Goal: Feedback & Contribution: Submit feedback/report problem

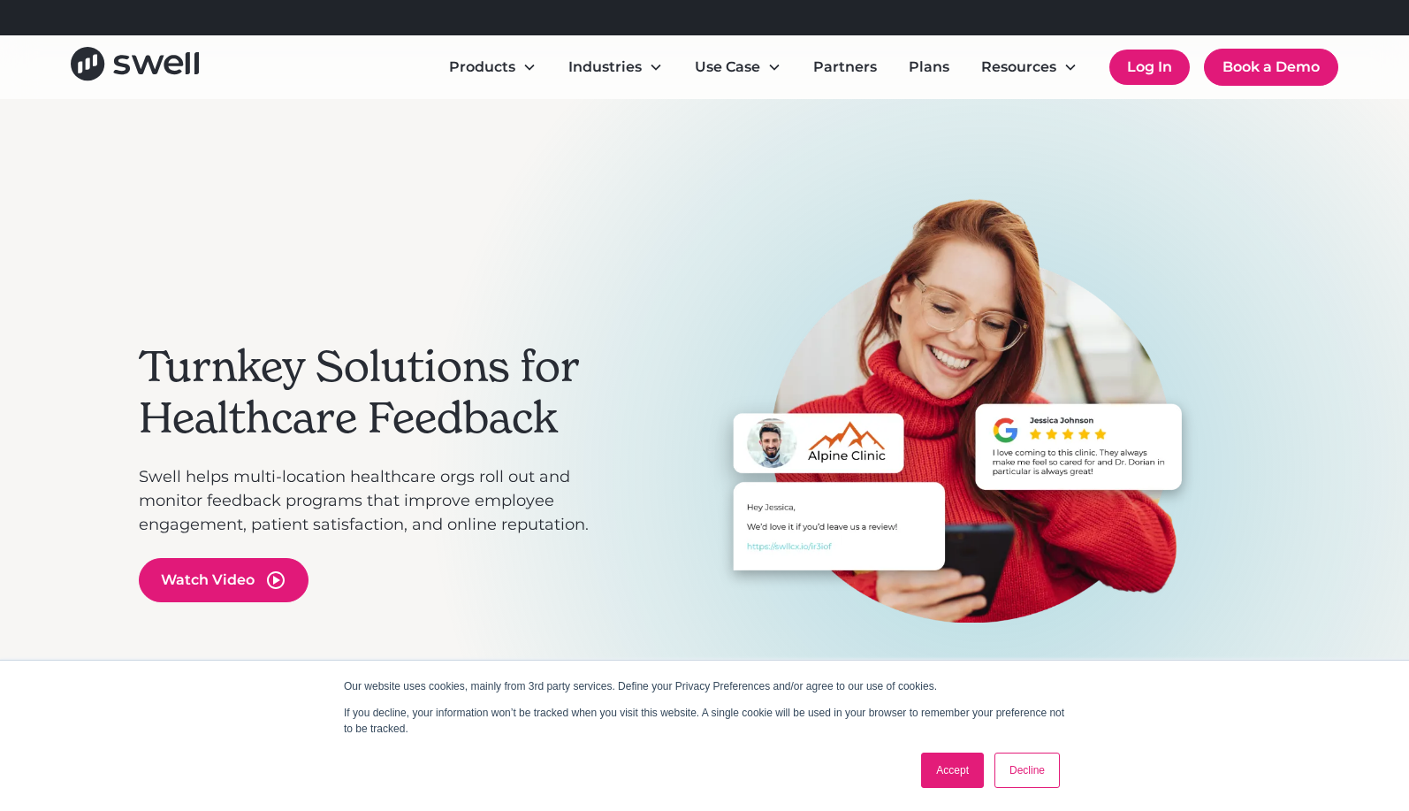
click at [1143, 58] on link "Log In" at bounding box center [1149, 66] width 80 height 35
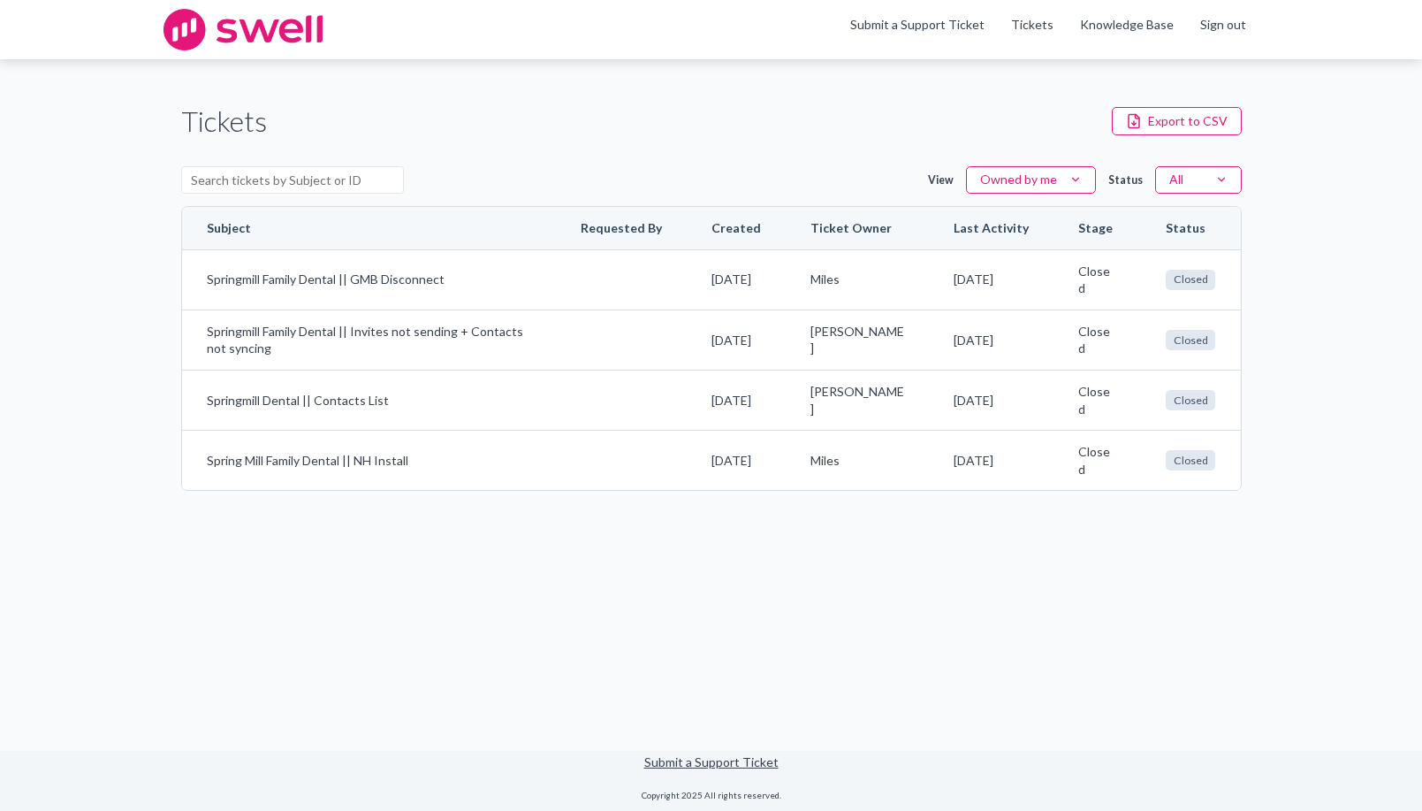
click at [550, 590] on main "Tickets Export to CSV View Owned by me Status All Subject Requested By Created …" at bounding box center [711, 404] width 1422 height 690
click at [736, 764] on link "Submit a Support Ticket" at bounding box center [711, 761] width 134 height 15
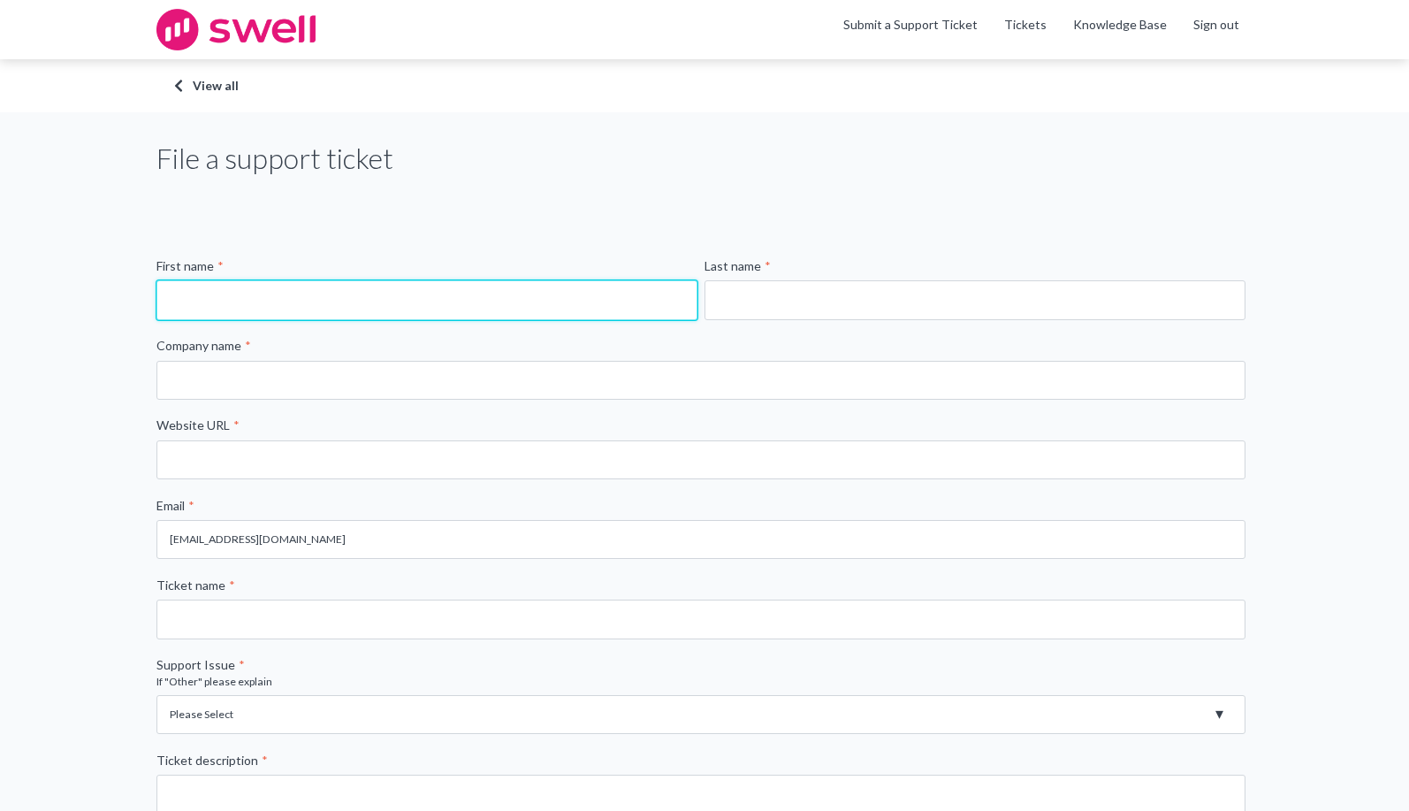
click at [279, 301] on input "First name *" at bounding box center [426, 299] width 541 height 39
type input "[PERSON_NAME]"
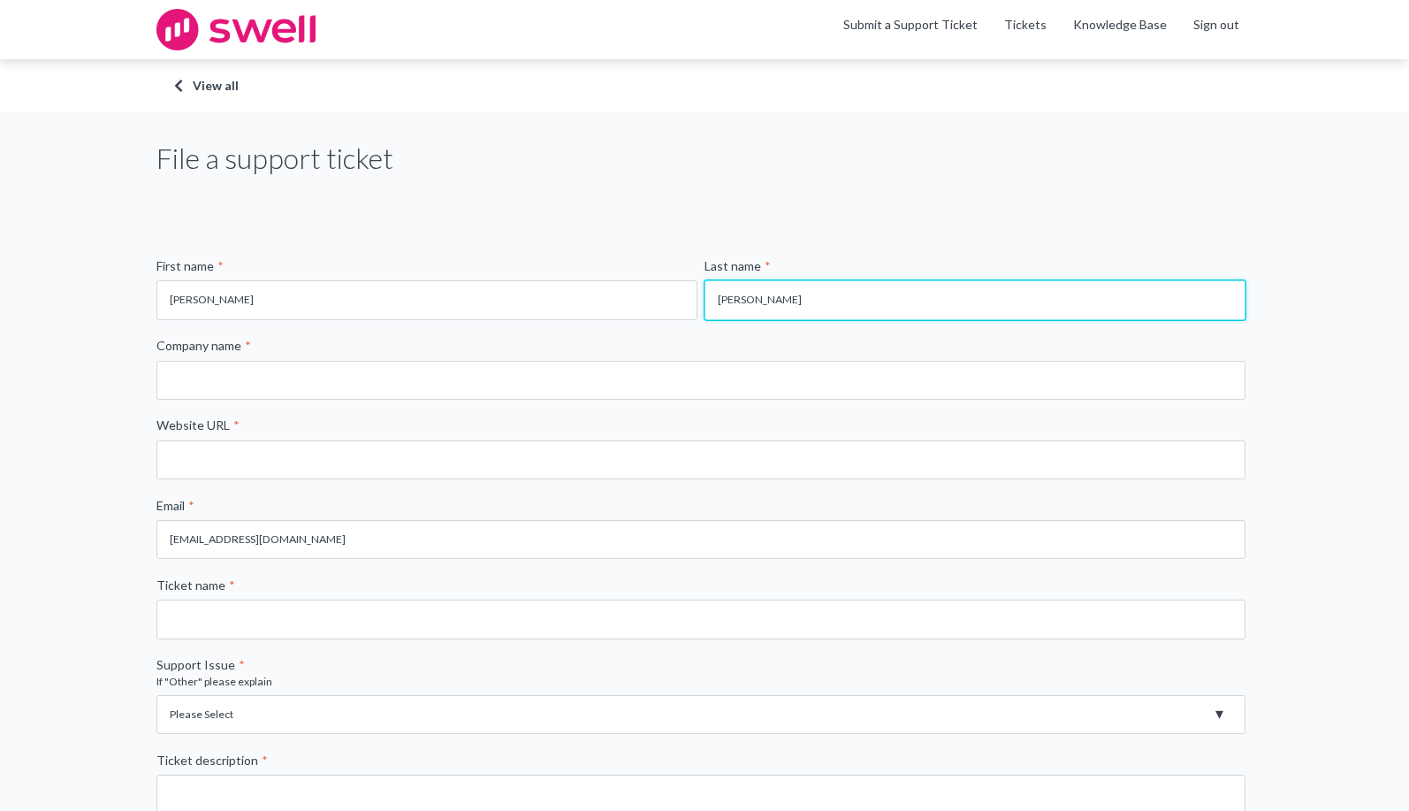
type input "[PERSON_NAME]"
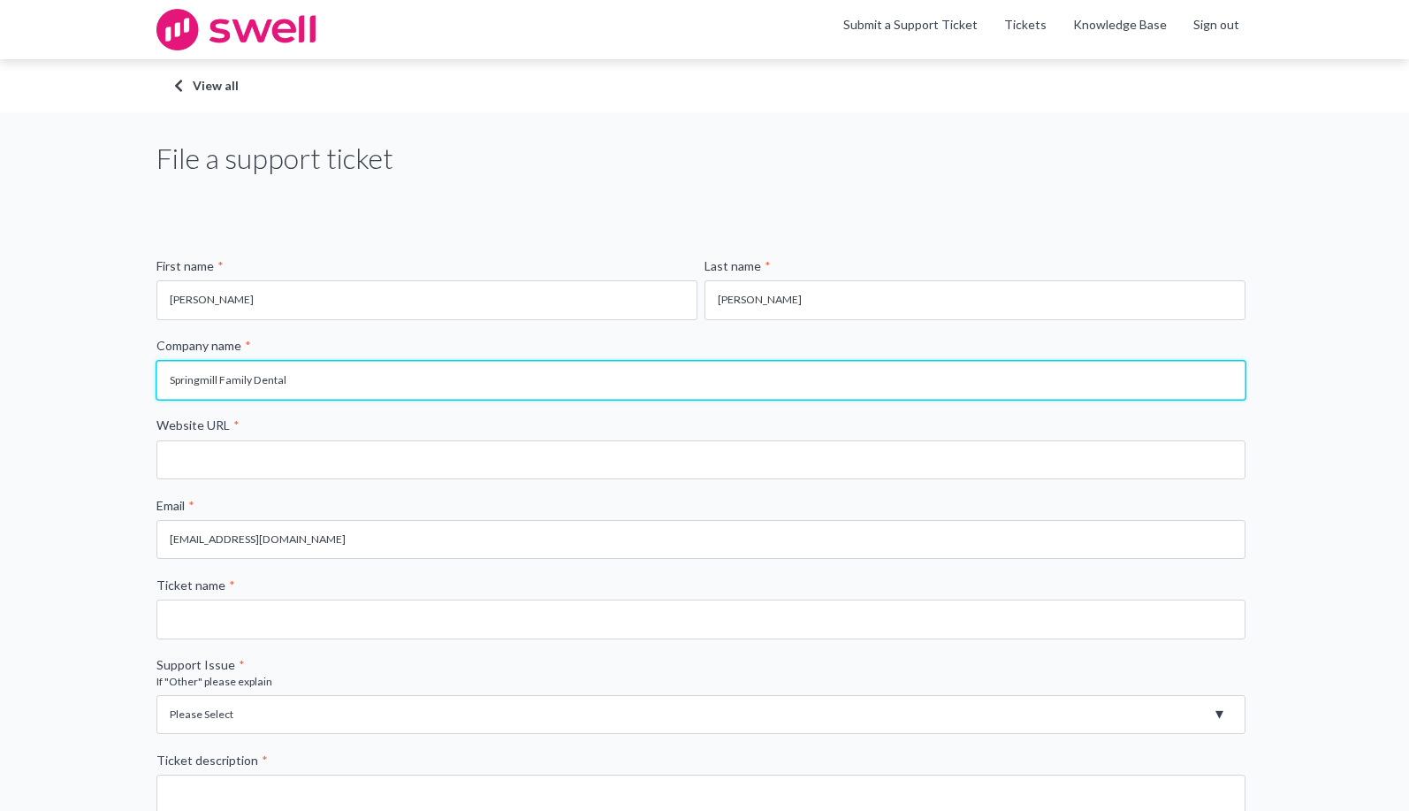
type input "Springmill Family Dental"
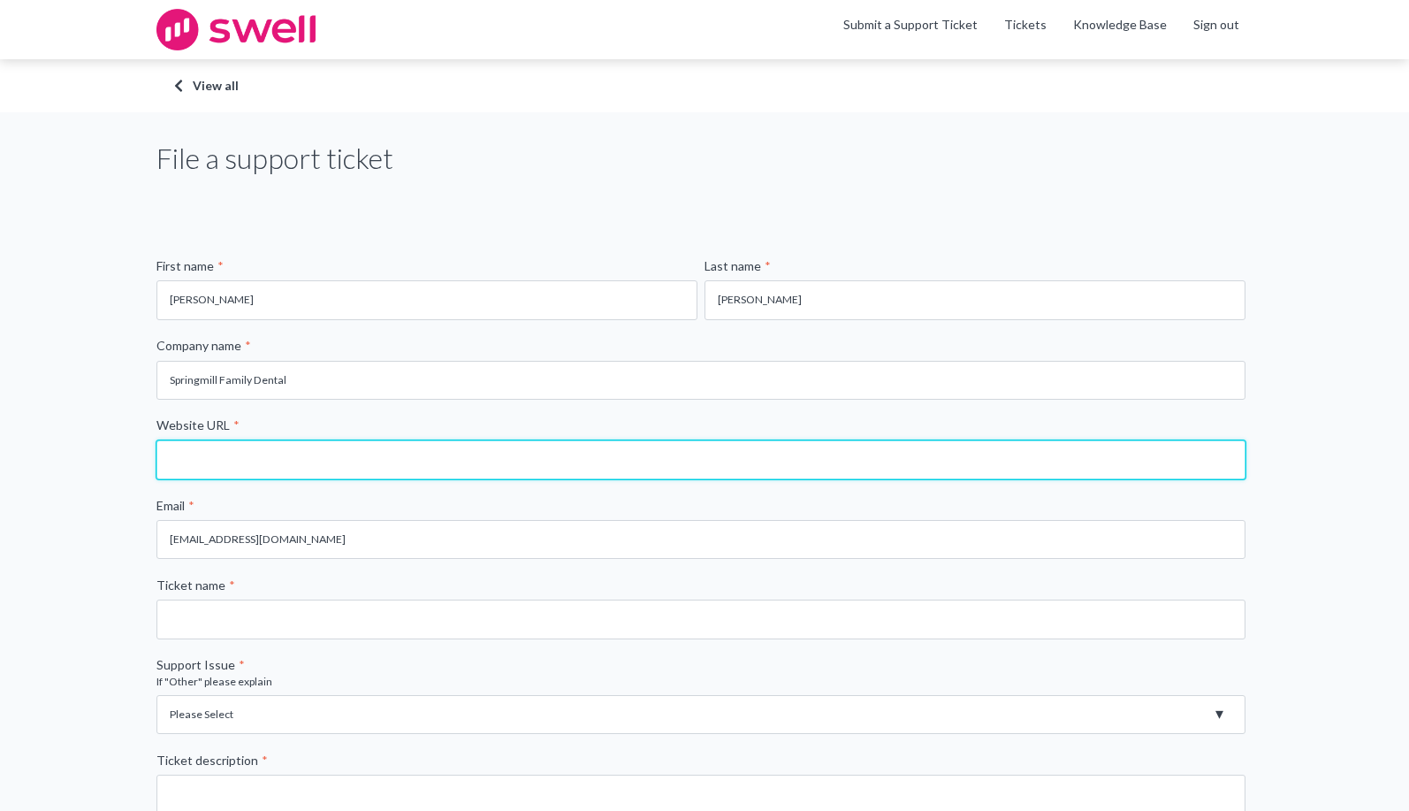
click at [228, 448] on input "Website URL *" at bounding box center [700, 459] width 1089 height 39
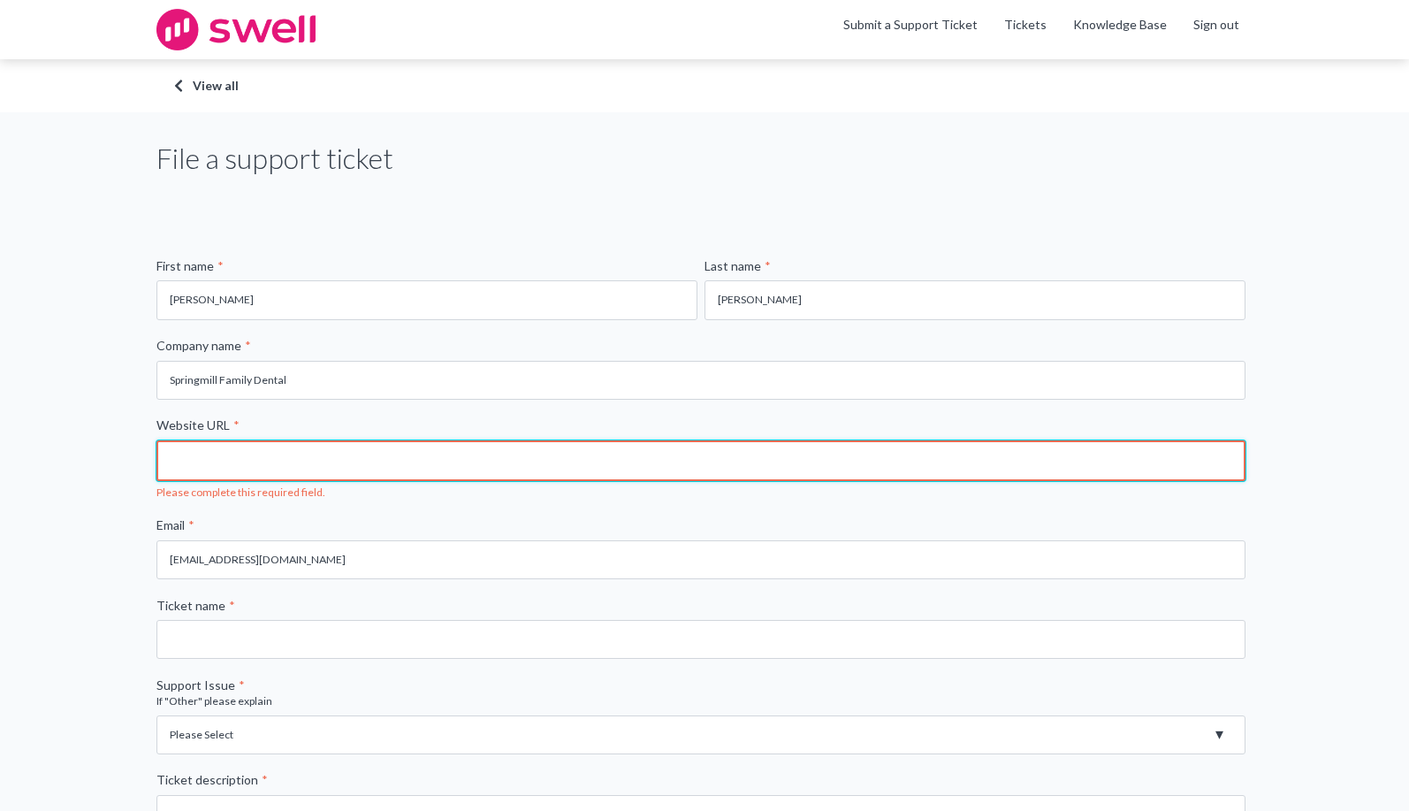
click at [262, 454] on input "Website URL *" at bounding box center [700, 460] width 1089 height 41
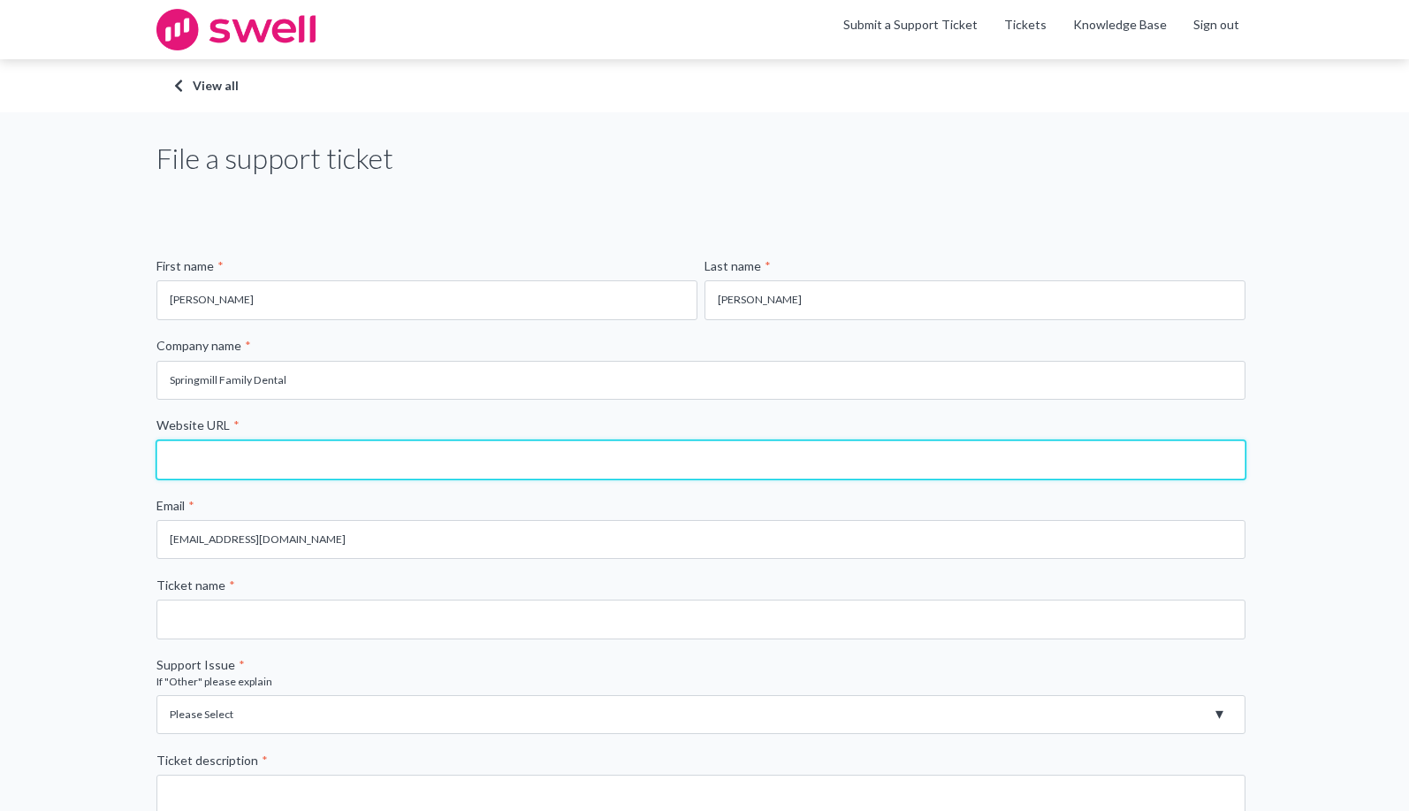
click at [262, 454] on input "Website URL *" at bounding box center [700, 459] width 1089 height 39
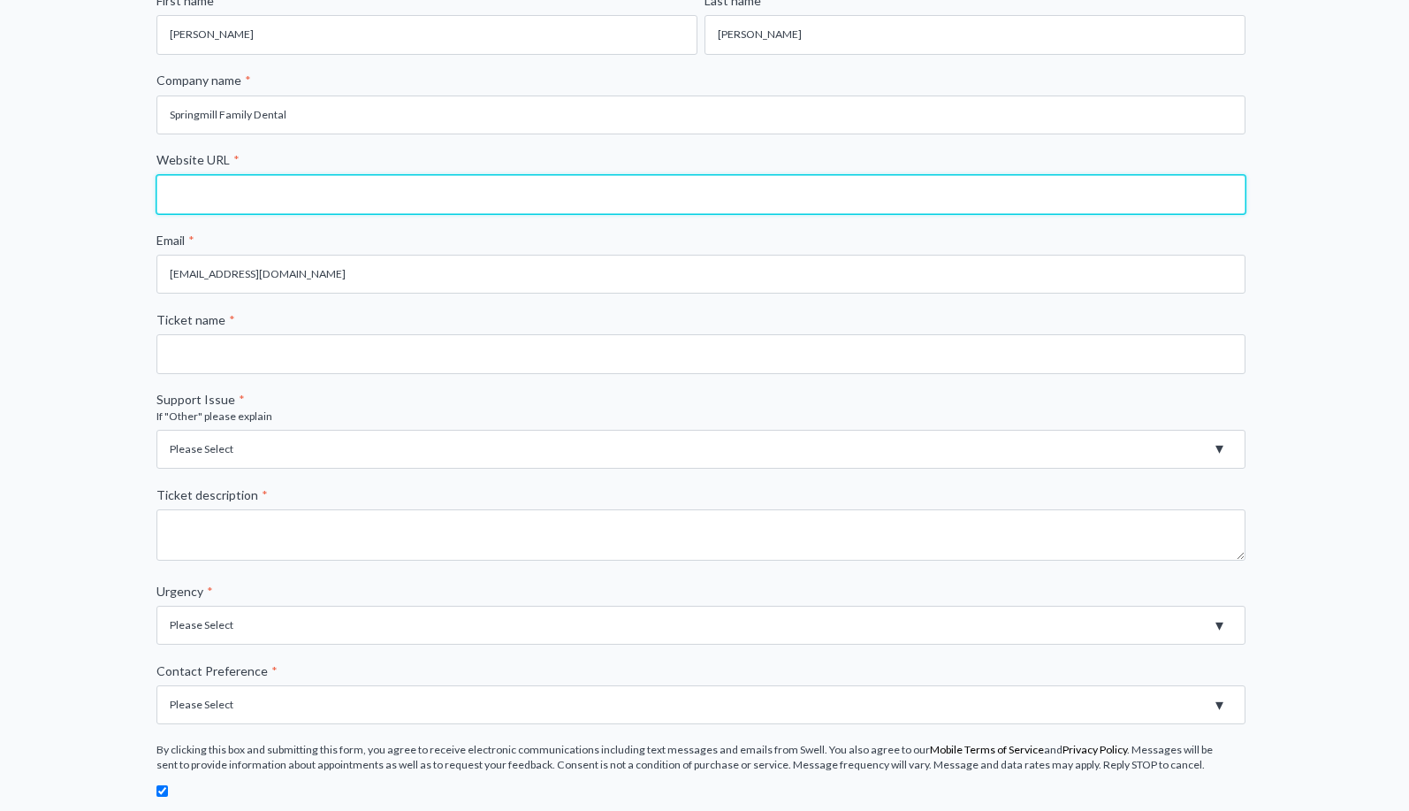
scroll to position [354, 0]
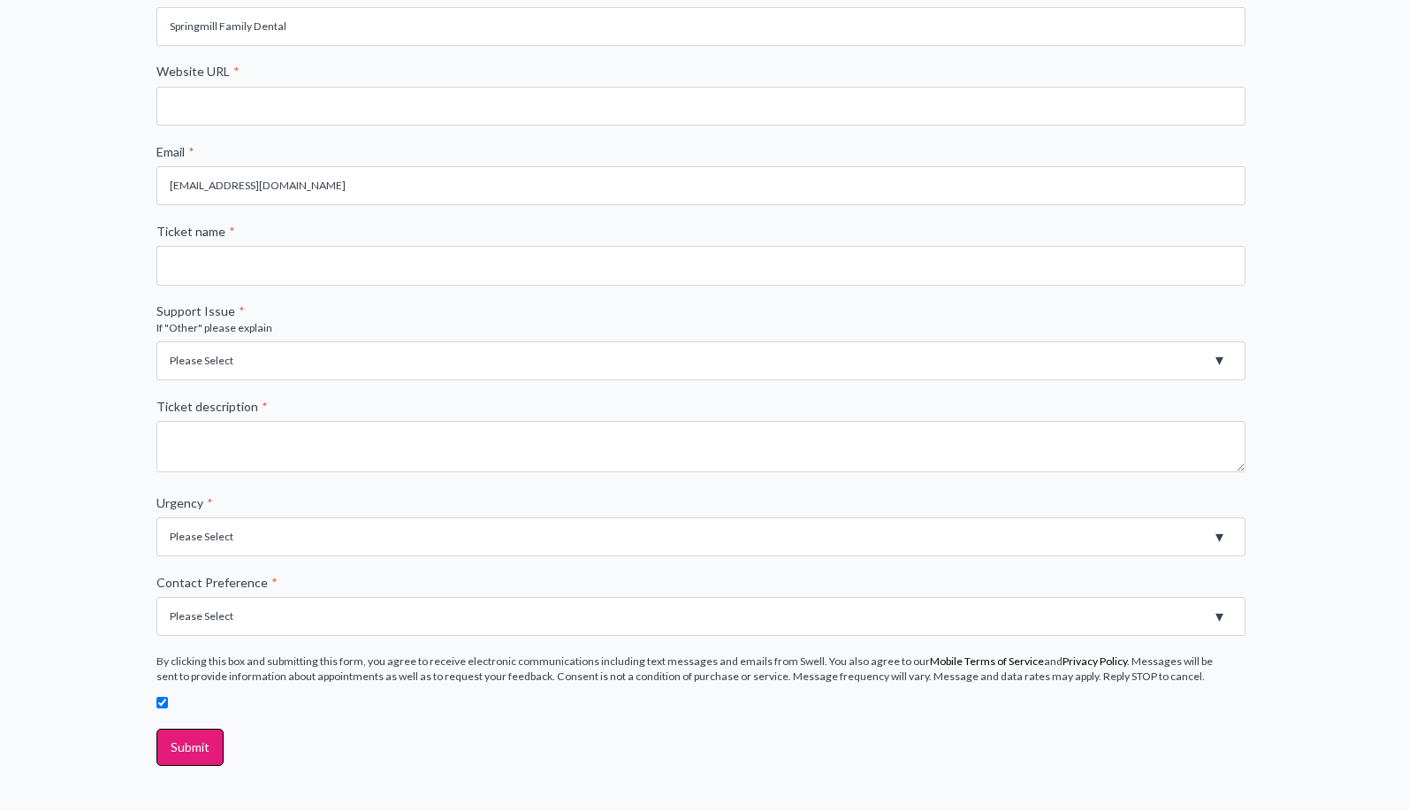
click at [247, 540] on select "Please Select High - Outage - Issue is critically impacting or preventing use o…" at bounding box center [700, 536] width 1089 height 39
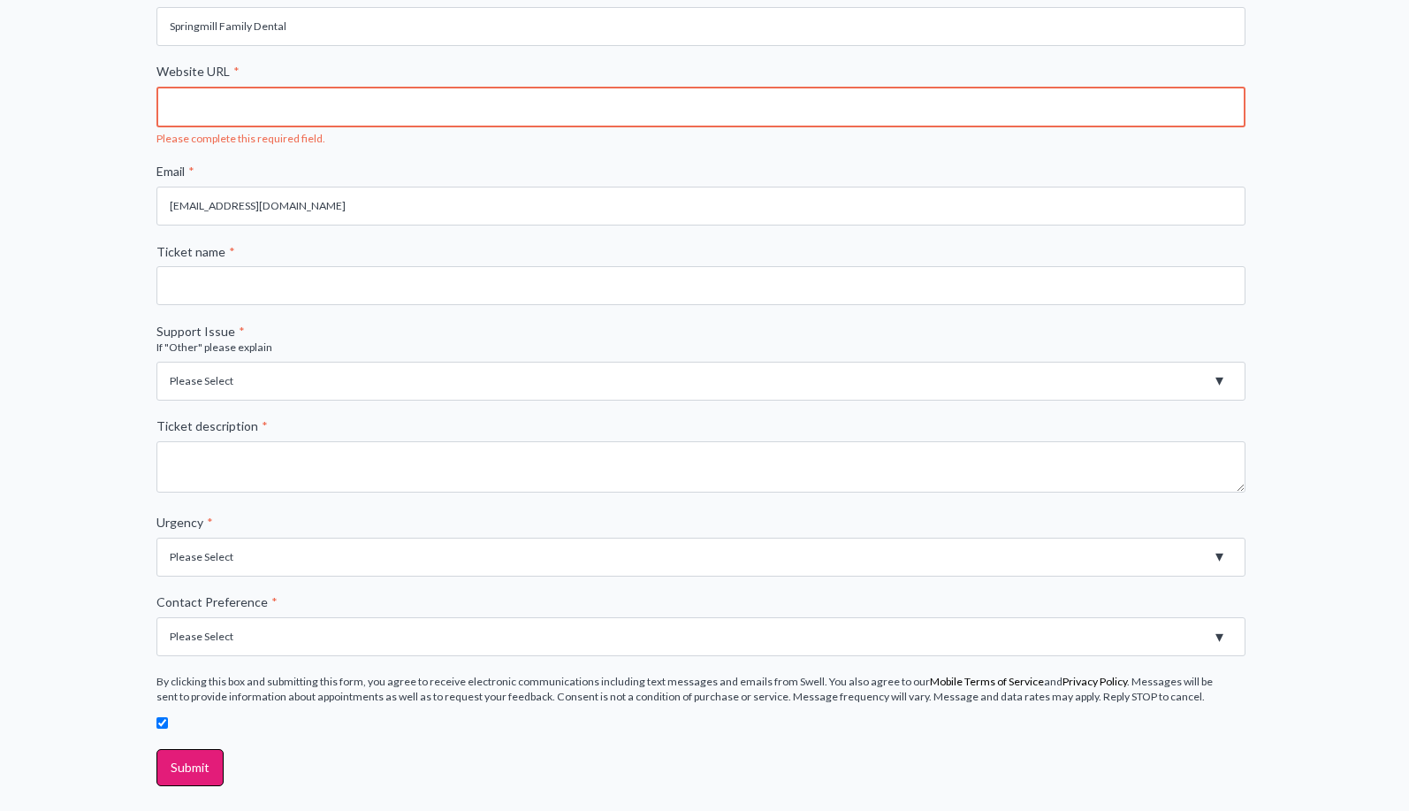
click at [254, 559] on select "Please Select High - Outage - Issue is critically impacting or preventing use o…" at bounding box center [700, 556] width 1089 height 39
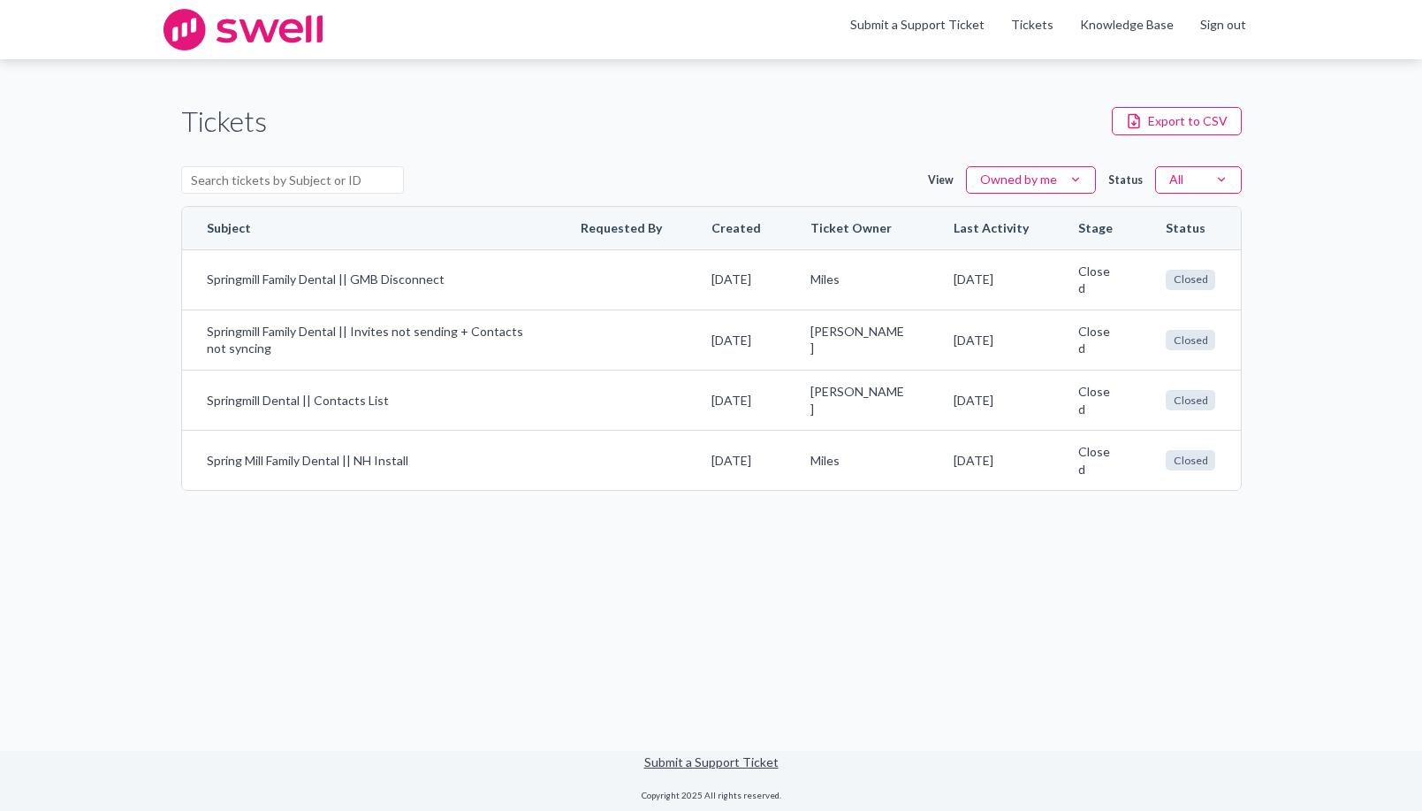
click at [341, 599] on main "Tickets Export to CSV View Owned by me Status All Subject Requested By Created …" at bounding box center [711, 404] width 1422 height 690
